Goal: Task Accomplishment & Management: Use online tool/utility

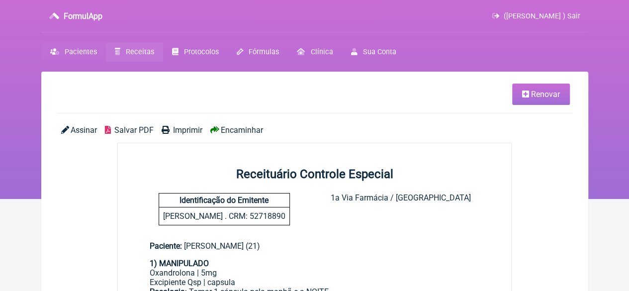
click at [79, 51] on span "Pacientes" at bounding box center [81, 52] width 32 height 8
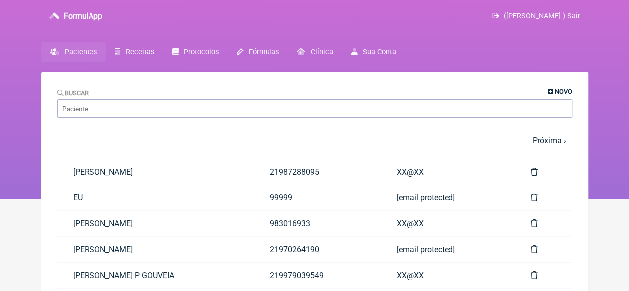
click at [551, 89] on icon at bounding box center [550, 91] width 5 height 6
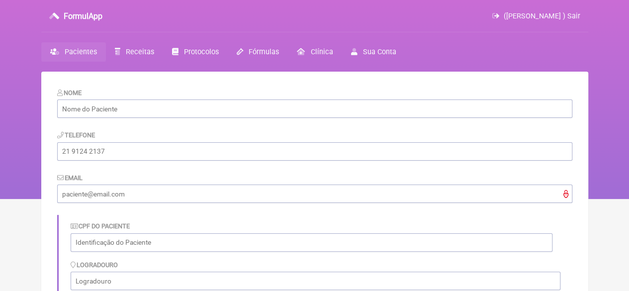
click at [71, 51] on span "Pacientes" at bounding box center [81, 52] width 32 height 8
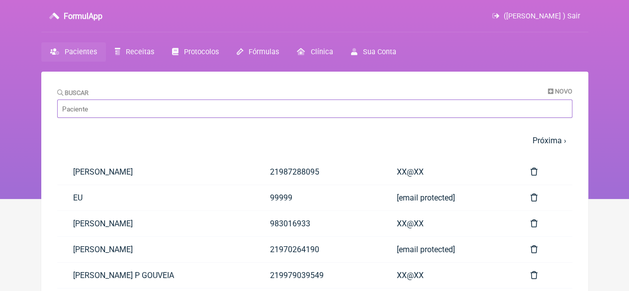
click at [93, 111] on input "Buscar" at bounding box center [314, 108] width 515 height 18
paste input "[PERSON_NAME]"
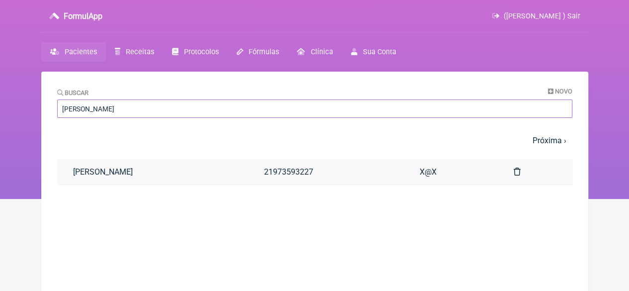
type input "[PERSON_NAME]"
click at [155, 173] on link "[PERSON_NAME]" at bounding box center [152, 171] width 191 height 25
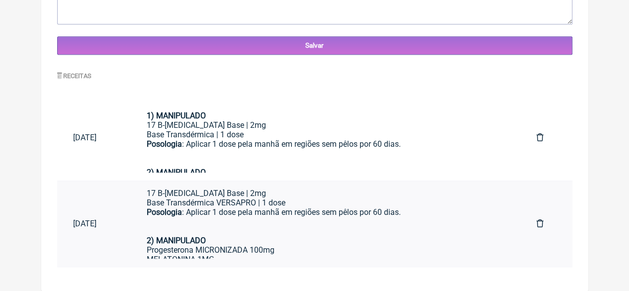
scroll to position [28, 0]
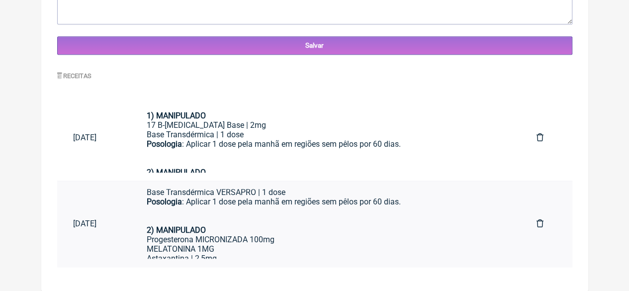
click at [274, 208] on div "Posologia : Aplicar 1 dose pela manhã em regiões sem pêlos por 60 dias." at bounding box center [326, 211] width 358 height 28
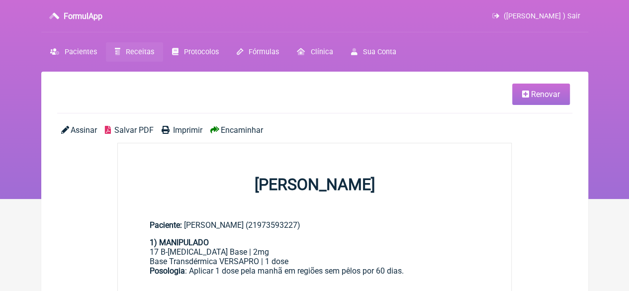
click at [537, 91] on span "Renovar" at bounding box center [545, 93] width 29 height 9
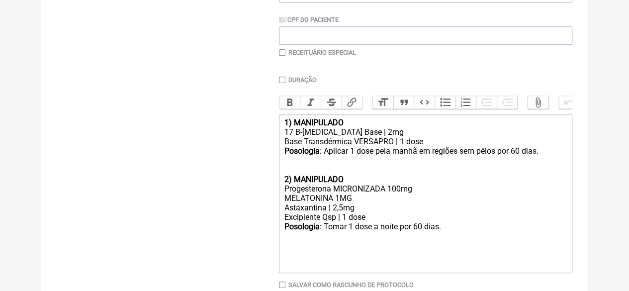
scroll to position [248, 0]
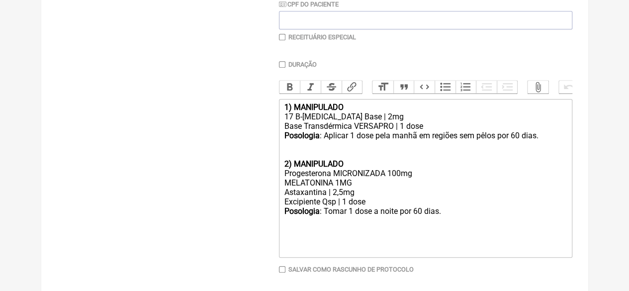
click at [445, 228] on div "Posologia : Tomar 1 dose a noite por 60 dias." at bounding box center [425, 220] width 282 height 28
type trix-editor "<div><strong>1) MANIPULADO</strong></div><div>17 B-[MEDICAL_DATA] Base | 2mg</d…"
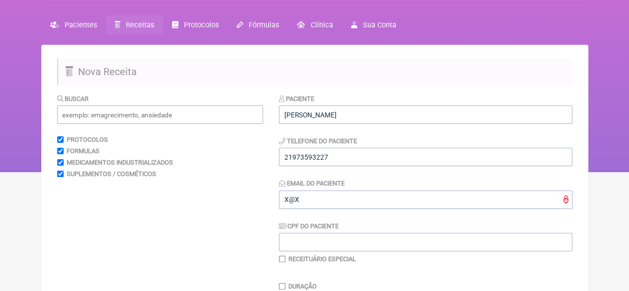
scroll to position [0, 0]
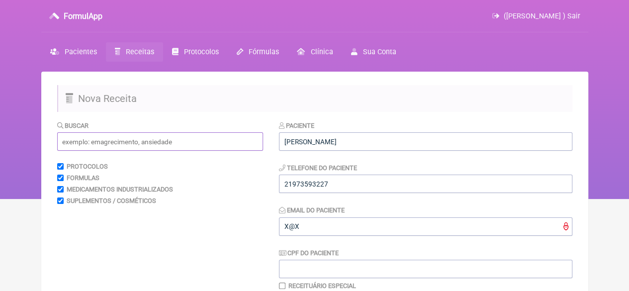
click at [123, 144] on input "text" at bounding box center [160, 141] width 206 height 18
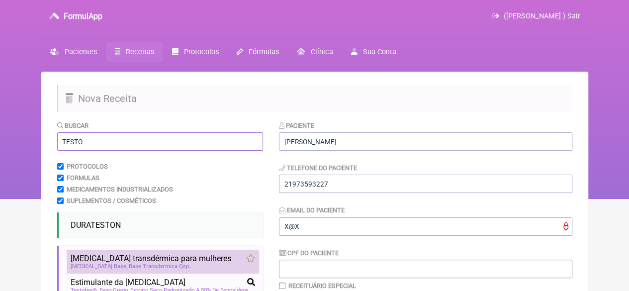
type input "TESTO"
click at [143, 256] on span "[MEDICAL_DATA] transdérmica para mulheres" at bounding box center [151, 257] width 161 height 9
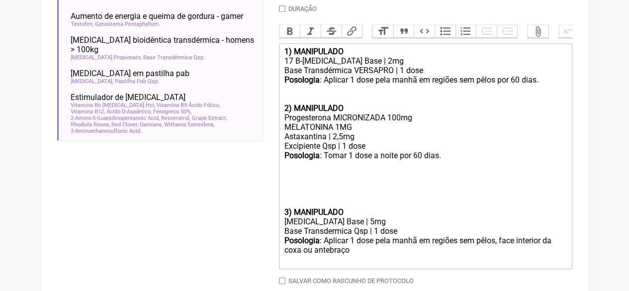
scroll to position [316, 0]
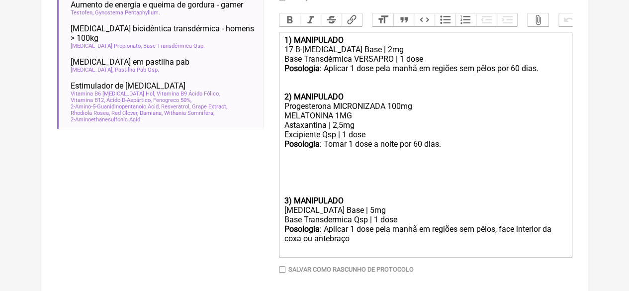
click at [285, 205] on strong "3) MANIPULADO" at bounding box center [313, 200] width 59 height 9
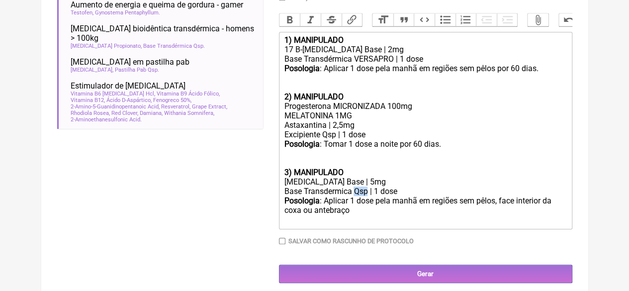
drag, startPoint x: 366, startPoint y: 201, endPoint x: 356, endPoint y: 203, distance: 10.1
click at [356, 196] on div "Base Transdermica Qsp | 1 dose" at bounding box center [425, 190] width 282 height 9
click at [382, 196] on div "Base Transdermica VERSA PRO | 1 dose" at bounding box center [425, 190] width 282 height 9
type trix-editor "<div><strong>1) MANIPULADO</strong></div><div>17 B-[MEDICAL_DATA] Base | 2mg</d…"
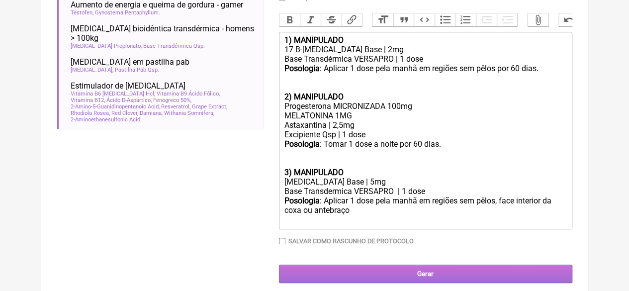
click at [369, 283] on input "Gerar" at bounding box center [425, 273] width 293 height 18
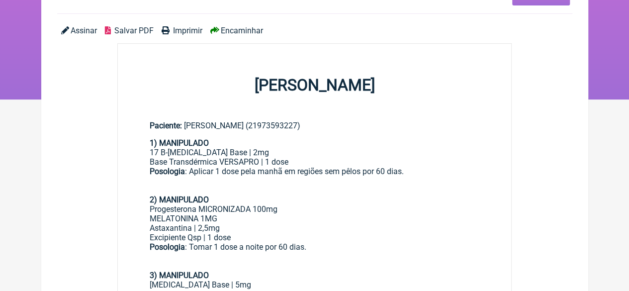
scroll to position [50, 0]
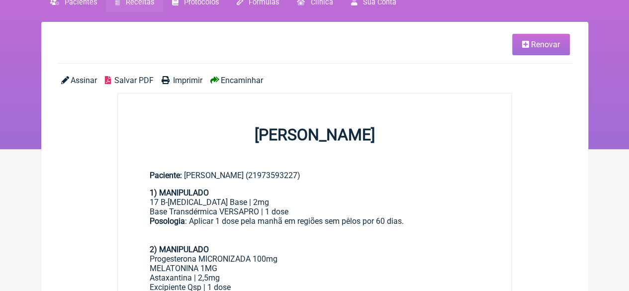
click at [534, 48] on span "Renovar" at bounding box center [545, 44] width 29 height 9
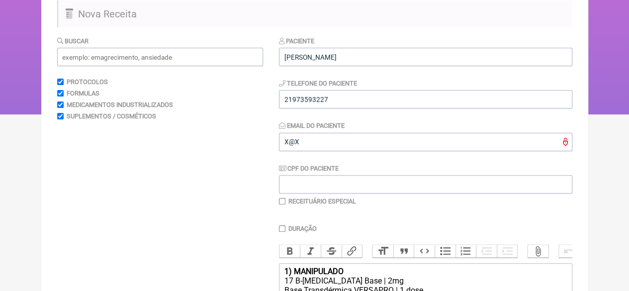
scroll to position [149, 0]
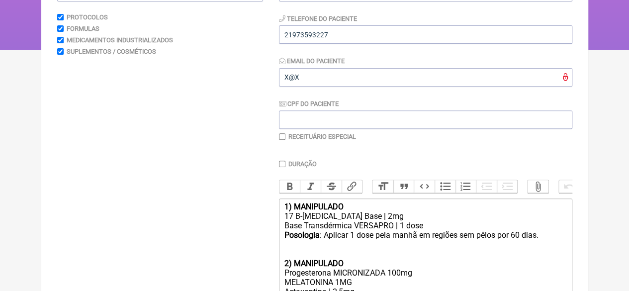
click at [363, 221] on div "17 B-[MEDICAL_DATA] Base | 2mg" at bounding box center [425, 215] width 282 height 9
type trix-editor "<div><strong>1) MANIPULADO</strong></div><div>17 B-Estradiol Base | 2,5mg</div>…"
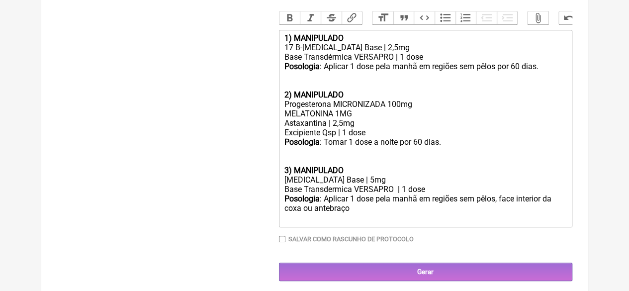
scroll to position [335, 0]
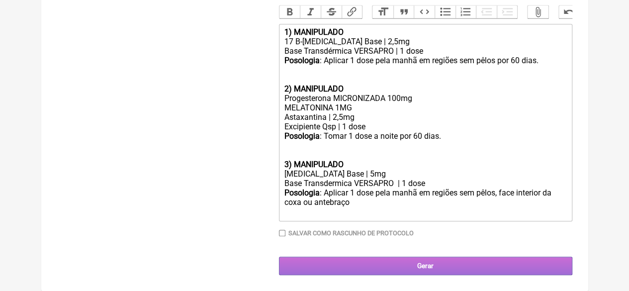
click at [405, 267] on input "Gerar" at bounding box center [425, 265] width 293 height 18
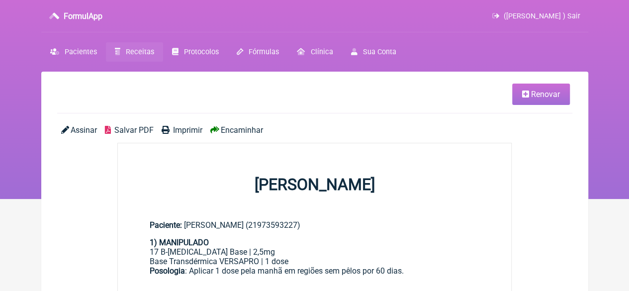
click at [173, 130] on span "Imprimir" at bounding box center [187, 129] width 29 height 9
